Goal: Find specific page/section: Find specific page/section

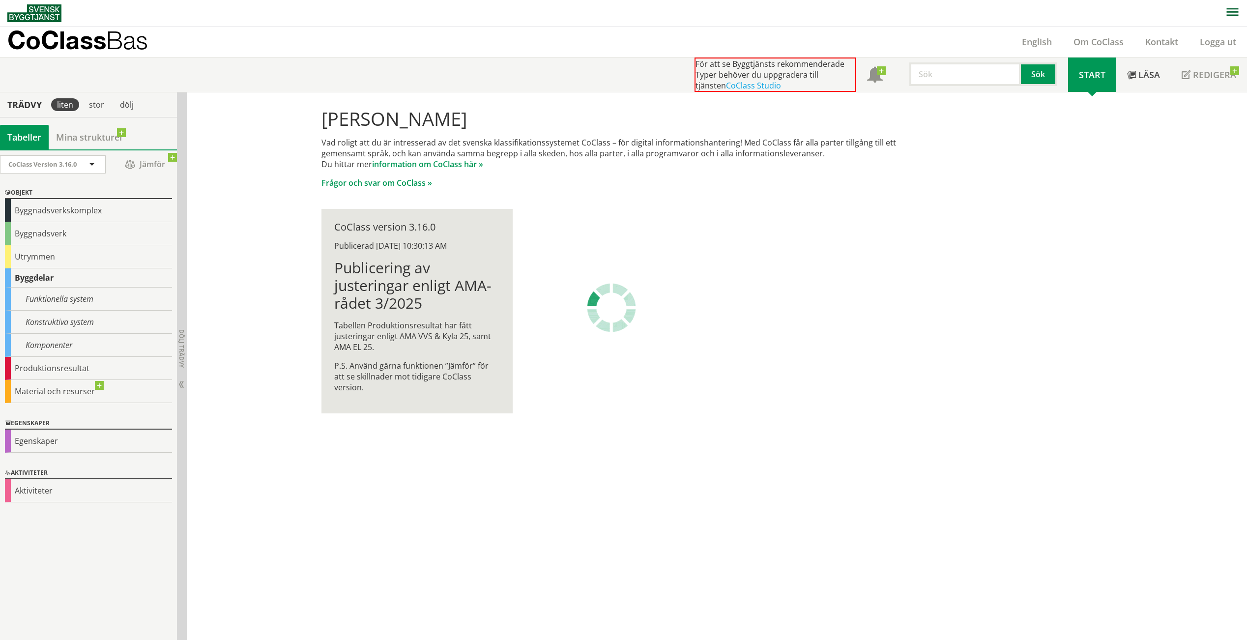
scroll to position [0, 0]
click at [38, 211] on div "Byggnadsverkskomplex" at bounding box center [88, 210] width 167 height 23
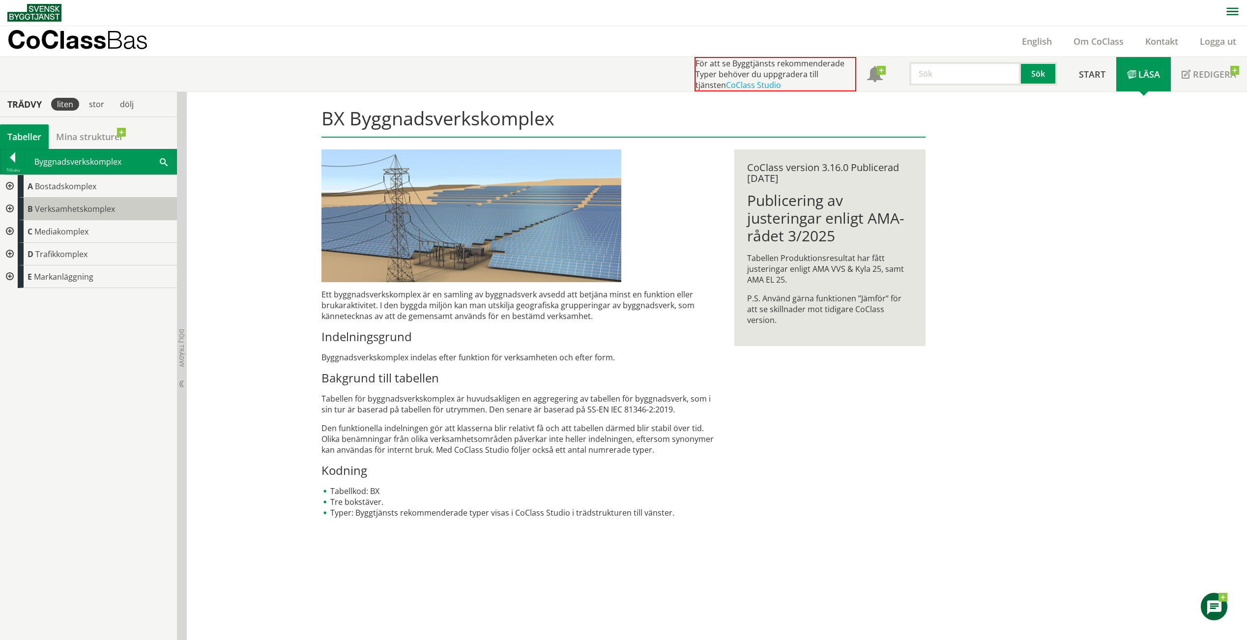
click at [72, 209] on span "Verksamhetskomplex" at bounding box center [75, 208] width 80 height 11
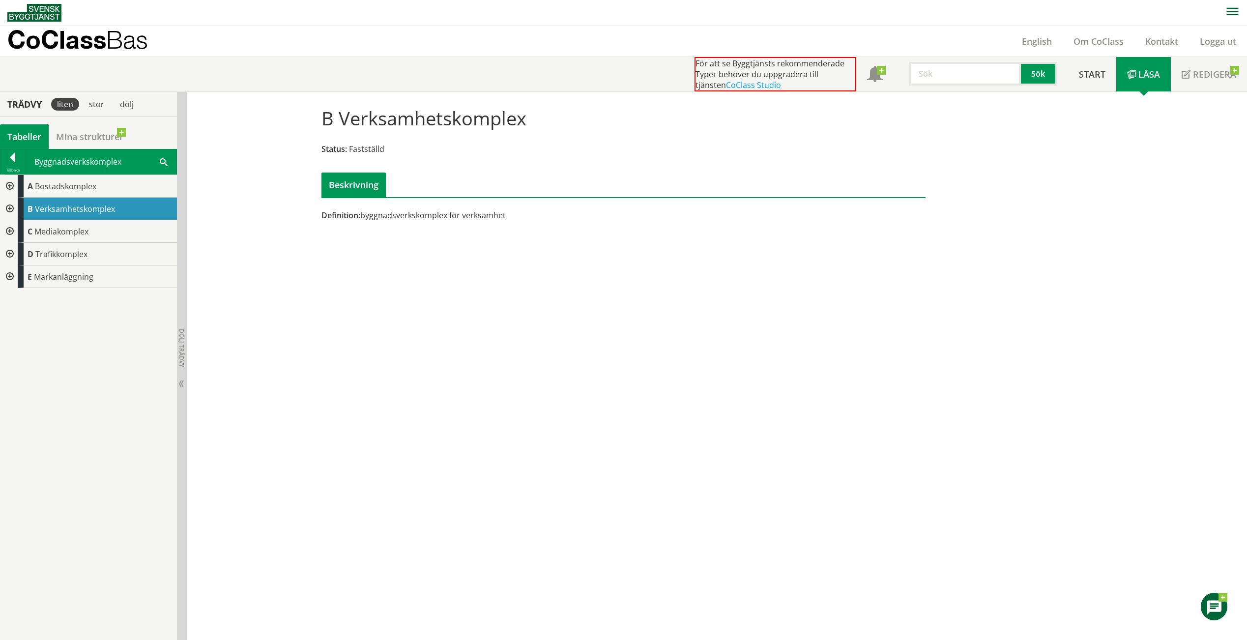
click at [9, 208] on div at bounding box center [9, 209] width 18 height 23
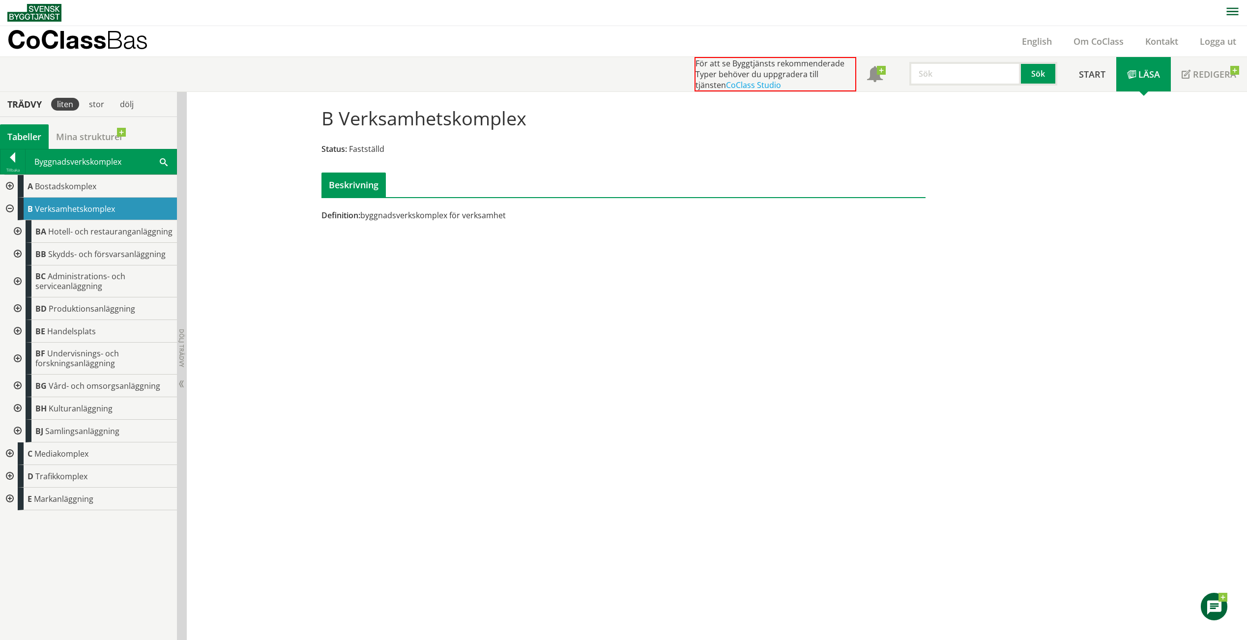
click at [167, 159] on span at bounding box center [164, 161] width 8 height 10
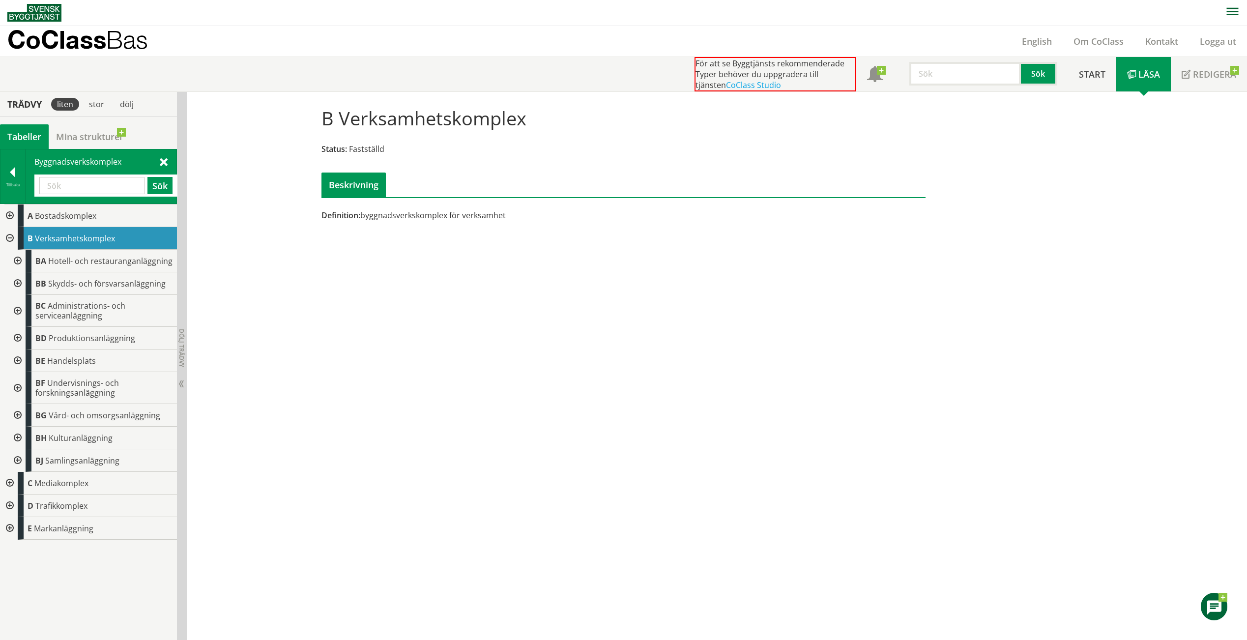
click at [76, 181] on input "text" at bounding box center [91, 185] width 105 height 17
type input "Hamn"
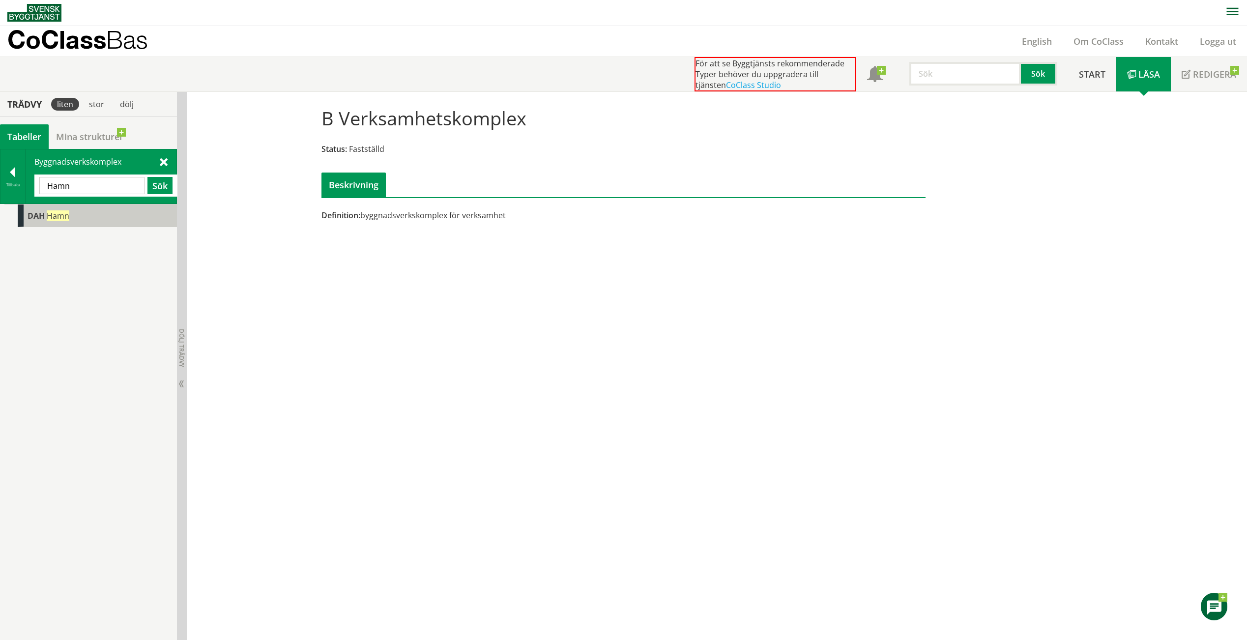
click at [39, 216] on span "DAH" at bounding box center [36, 215] width 17 height 11
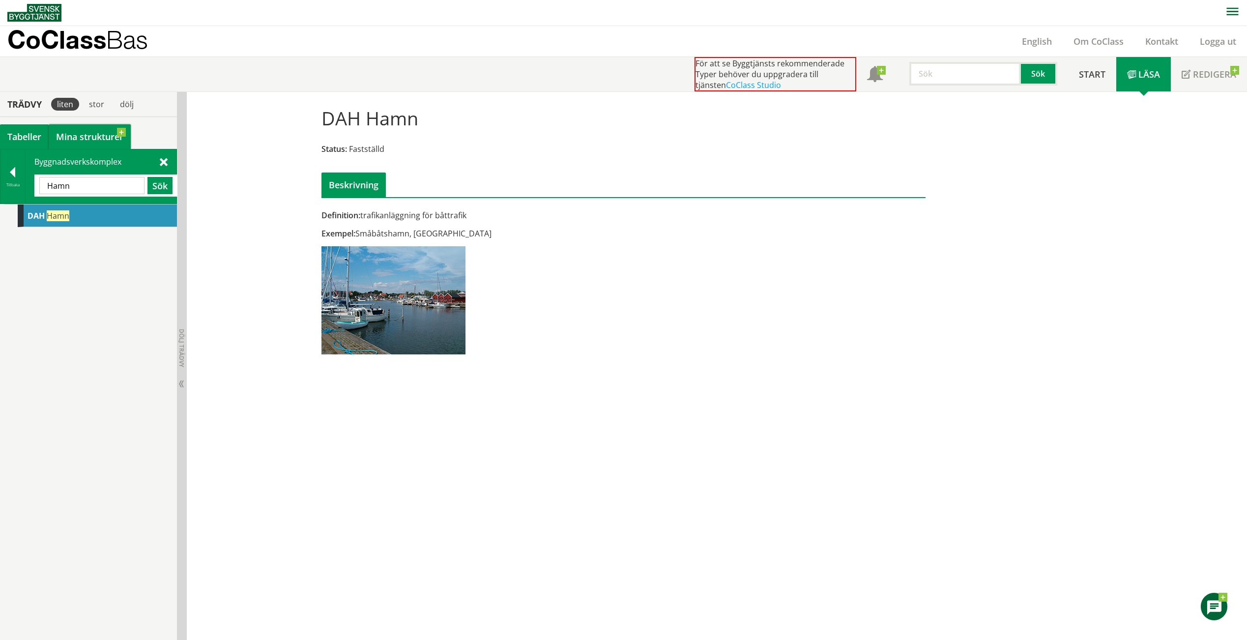
click at [99, 133] on link "Mina strukturer" at bounding box center [90, 136] width 82 height 25
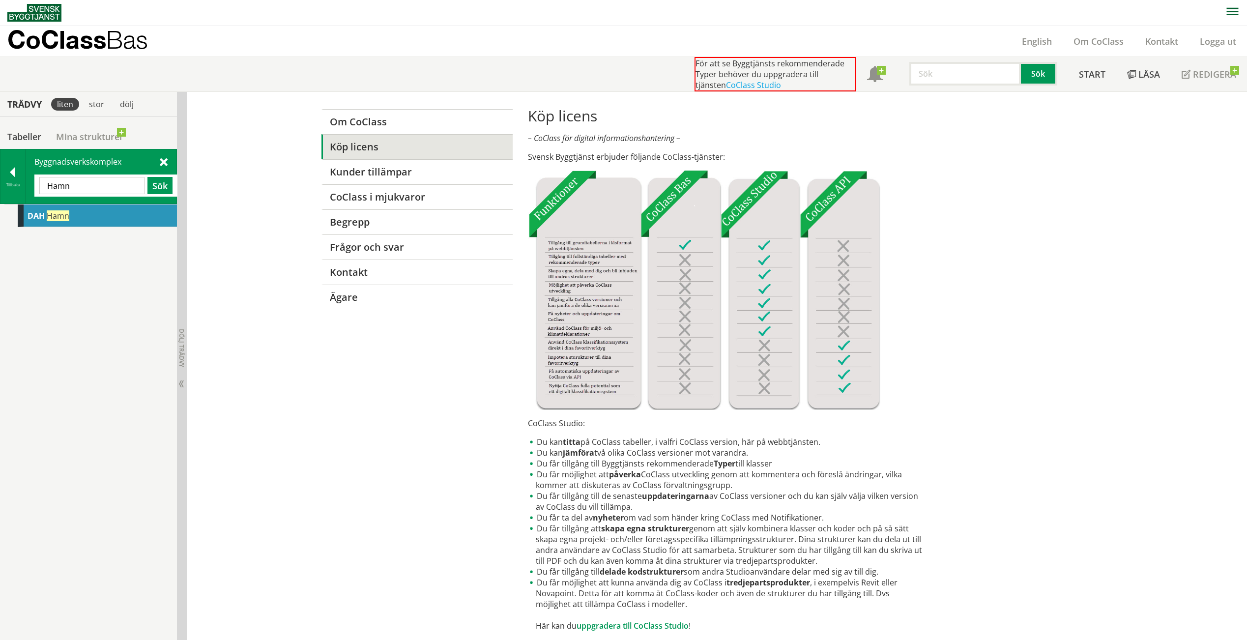
click at [166, 158] on span at bounding box center [164, 161] width 8 height 10
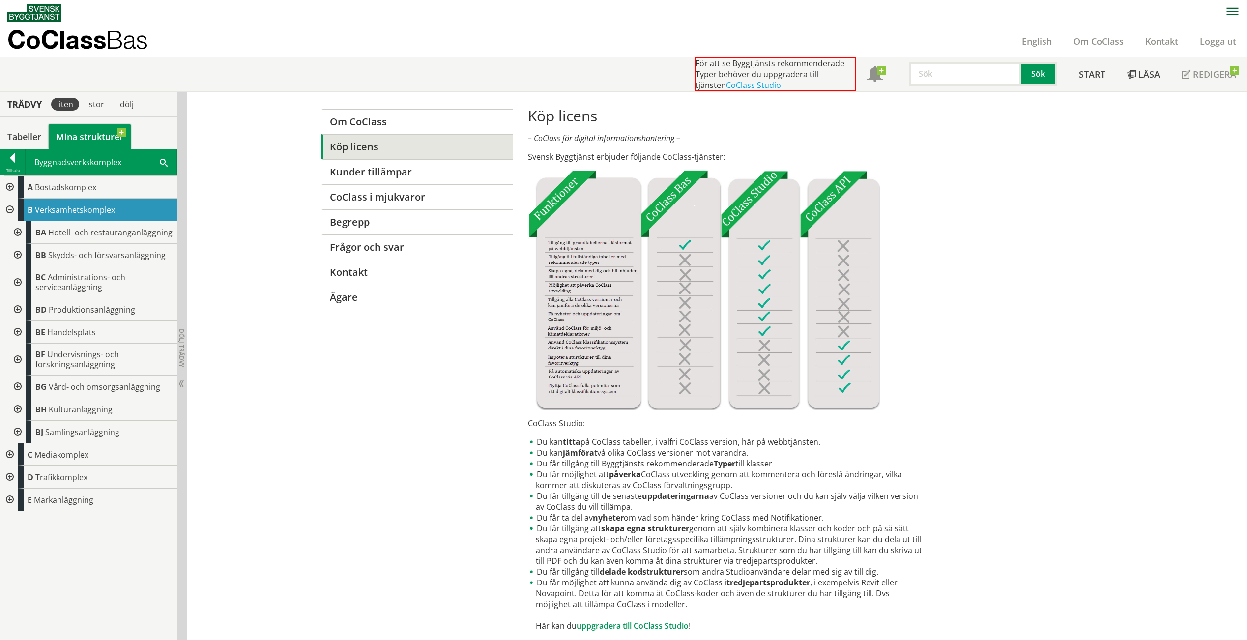
click at [123, 130] on link "Mina strukturer" at bounding box center [90, 136] width 82 height 25
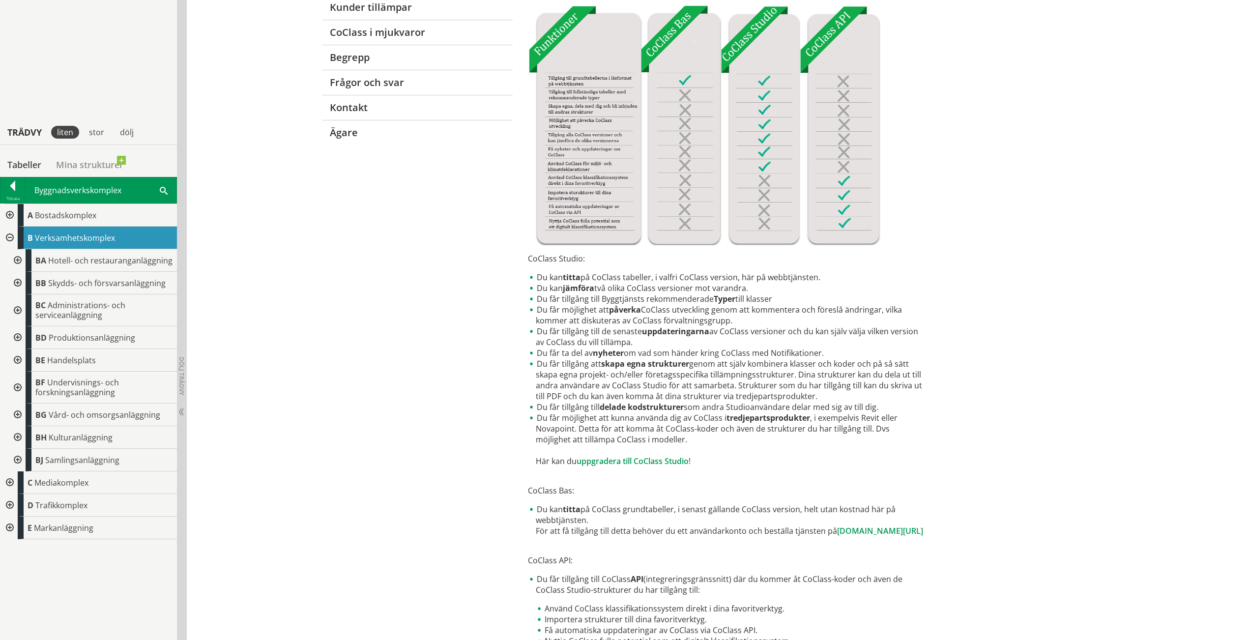
scroll to position [286, 0]
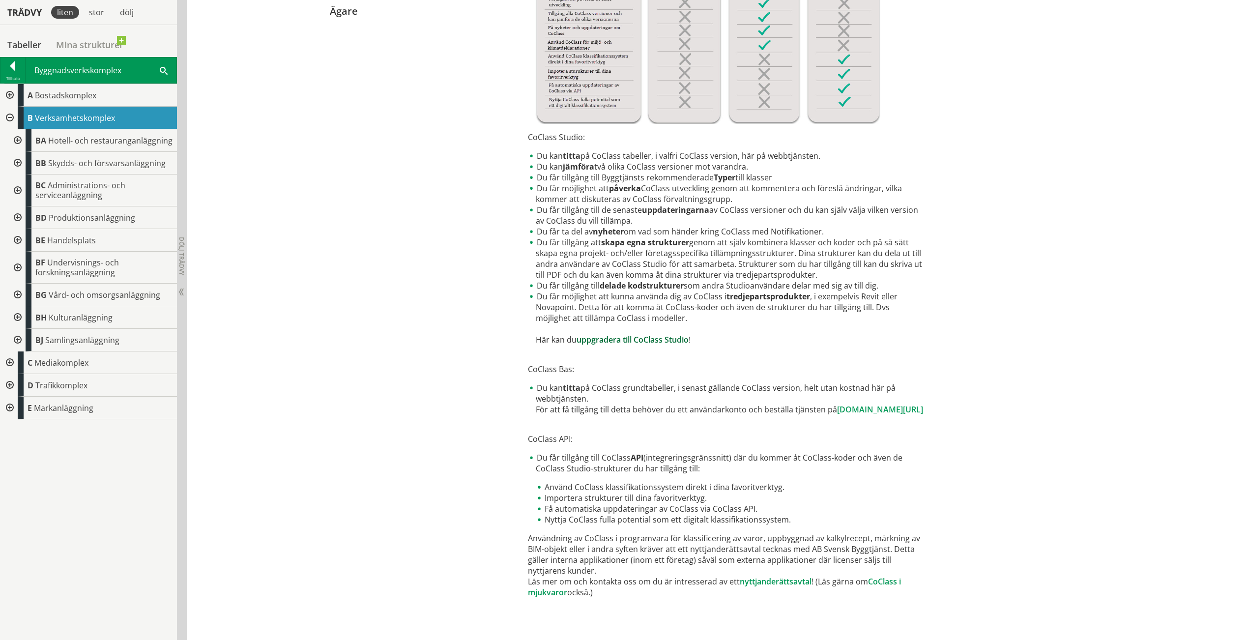
click at [654, 339] on link "uppgradera till CoClass Studio" at bounding box center [632, 339] width 112 height 11
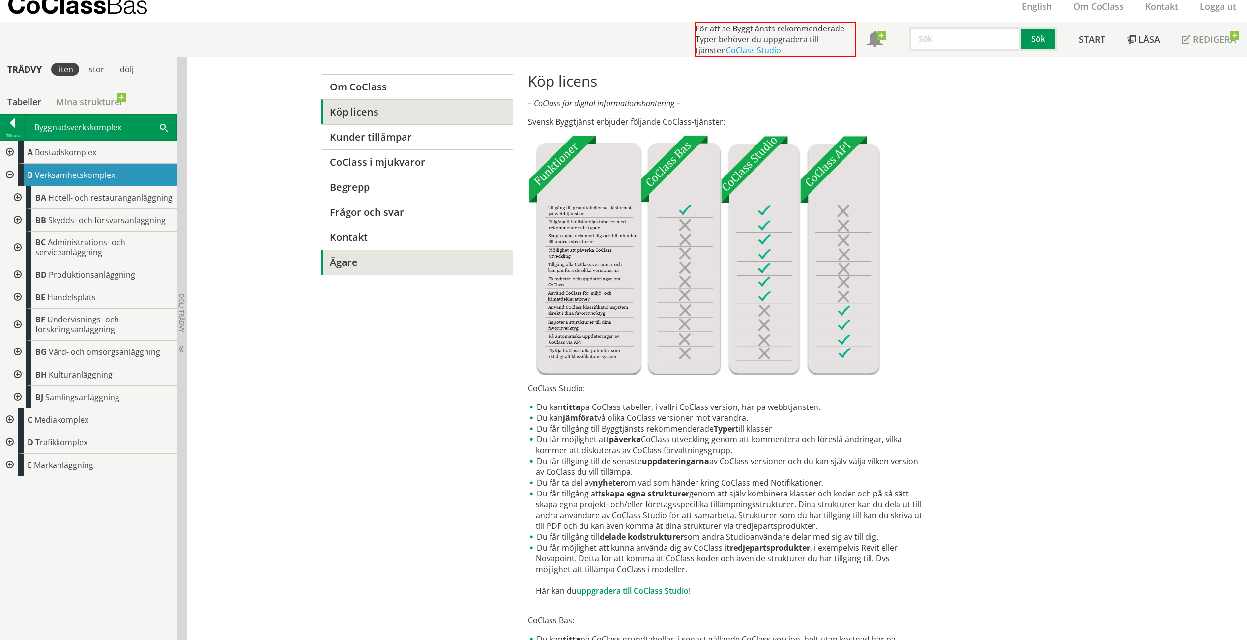
scroll to position [0, 0]
